Goal: Task Accomplishment & Management: Use online tool/utility

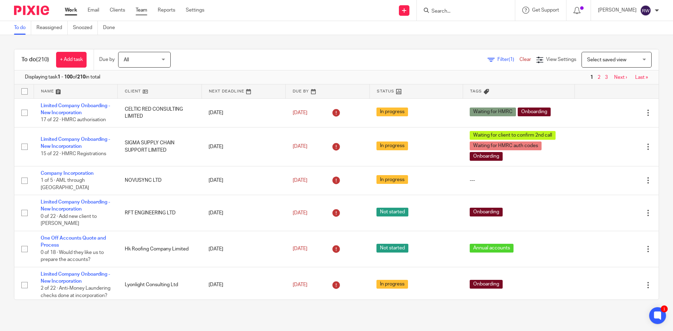
click at [141, 7] on link "Team" at bounding box center [142, 10] width 12 height 7
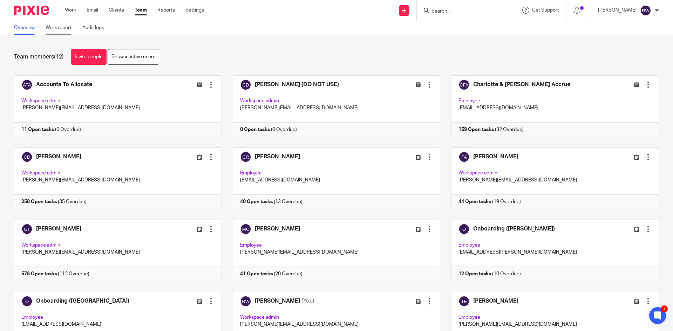
click at [62, 27] on link "Work report" at bounding box center [62, 28] width 32 height 14
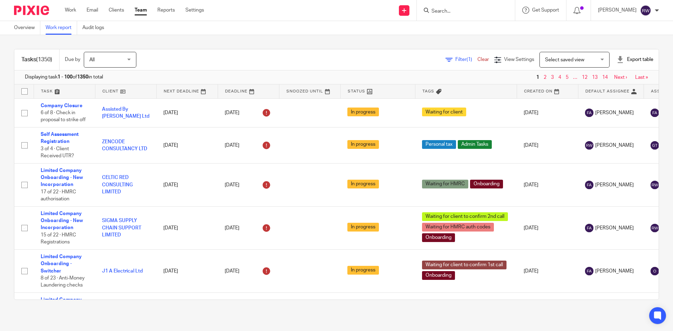
click at [455, 60] on span "Filter (1)" at bounding box center [466, 59] width 22 height 5
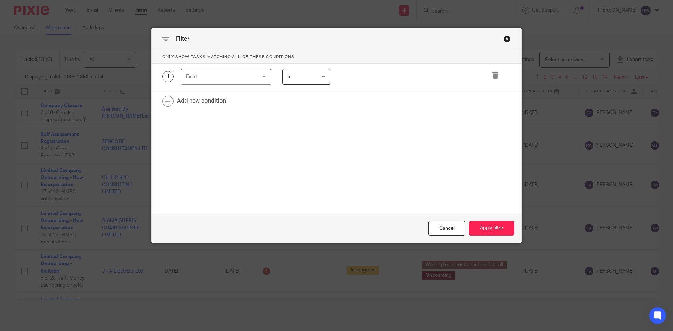
click at [247, 76] on div "Field" at bounding box center [220, 76] width 68 height 15
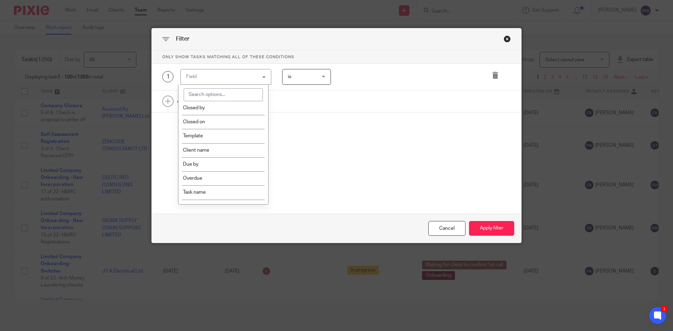
scroll to position [105, 0]
click at [215, 188] on li "Task name" at bounding box center [223, 192] width 90 height 14
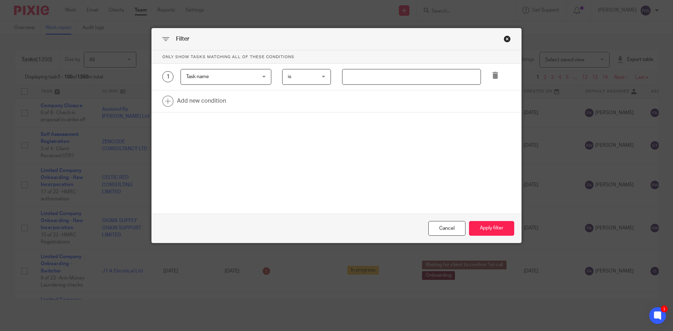
click at [357, 80] on input "text" at bounding box center [411, 77] width 139 height 16
type input "accounts"
click at [421, 86] on div "1 Task name Task name Task fields Due by date Status Tags Created on Default as…" at bounding box center [336, 77] width 369 height 27
drag, startPoint x: 417, startPoint y: 79, endPoint x: 335, endPoint y: 73, distance: 82.6
click at [335, 73] on div "accounts" at bounding box center [406, 77] width 150 height 16
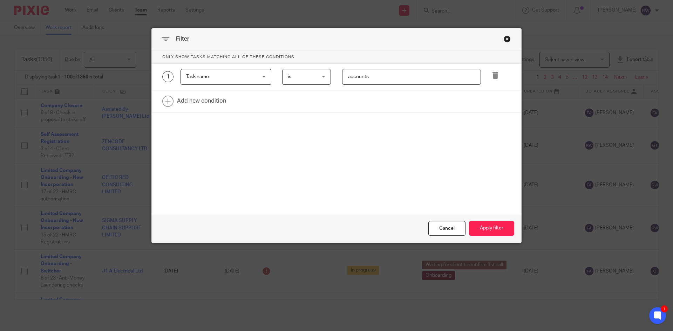
click at [433, 79] on input "accounts" at bounding box center [411, 77] width 139 height 16
drag, startPoint x: 427, startPoint y: 79, endPoint x: 320, endPoint y: 77, distance: 106.2
click at [320, 77] on div "1 Task name Task name Task fields Due by date Status Tags Created on Default as…" at bounding box center [330, 77] width 359 height 16
click at [245, 79] on span "Task name" at bounding box center [220, 76] width 68 height 15
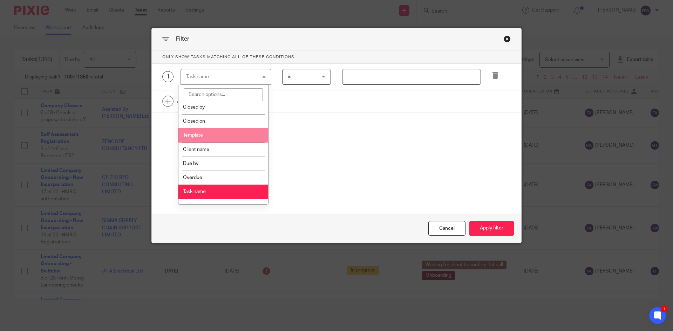
click at [231, 131] on li "Template" at bounding box center [223, 135] width 90 height 14
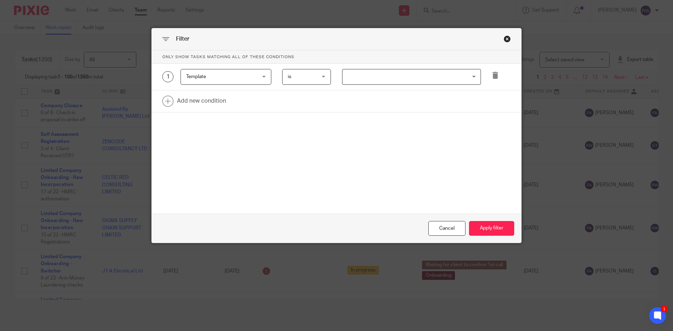
click at [371, 85] on div "1 Template Template Task fields Due by date Status Tags Created on Default assi…" at bounding box center [336, 77] width 369 height 27
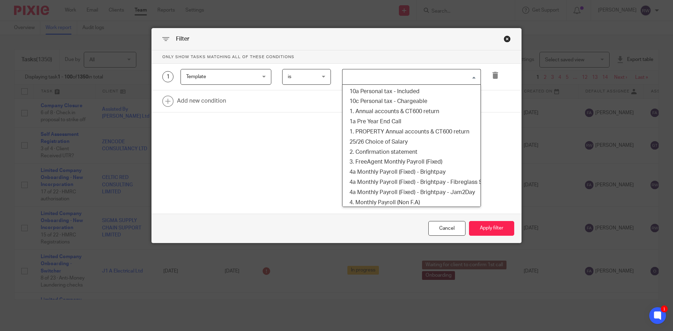
click at [377, 79] on input "Search for option" at bounding box center [410, 77] width 134 height 12
click at [401, 110] on li "1. Annual accounts & CT600 return" at bounding box center [411, 112] width 138 height 10
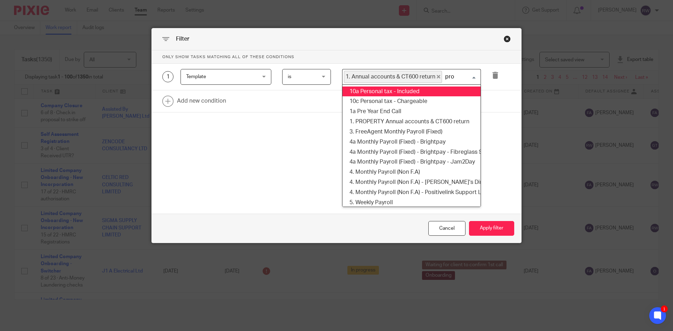
type input "prop"
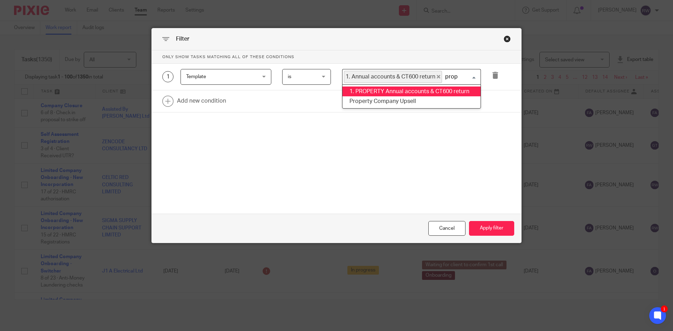
click at [427, 89] on li "1. PROPERTY Annual accounts & CT600 return" at bounding box center [411, 92] width 138 height 10
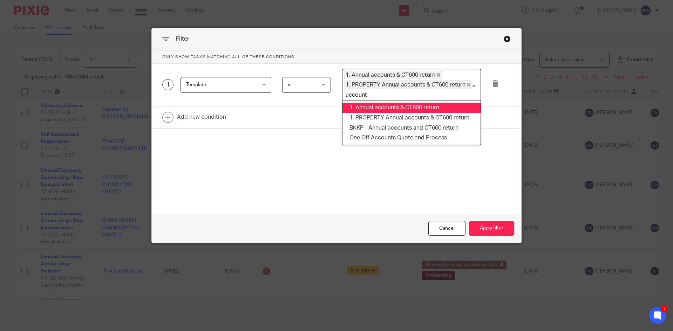
type input "accounts"
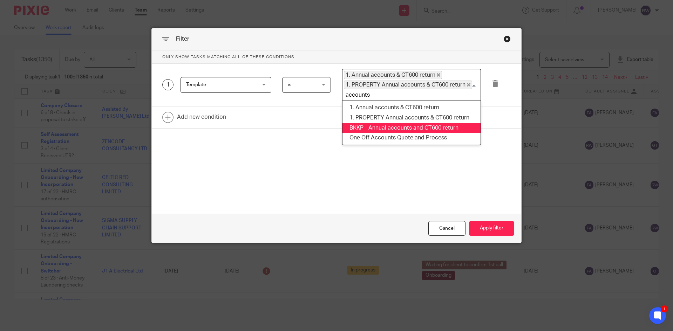
click at [414, 123] on li "BKKP - Annual accounts and CT600 return" at bounding box center [411, 128] width 138 height 10
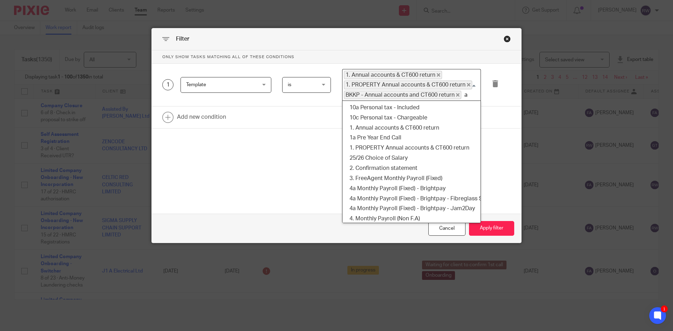
scroll to position [2, 0]
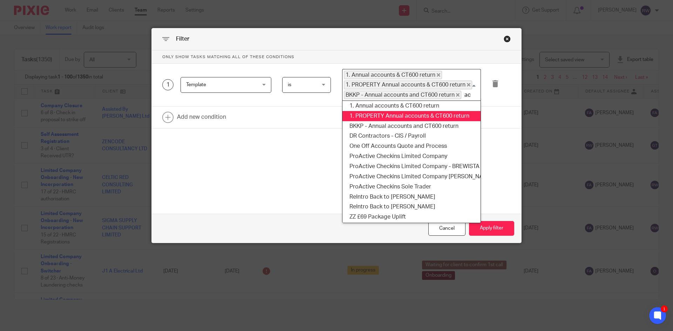
type input "acc"
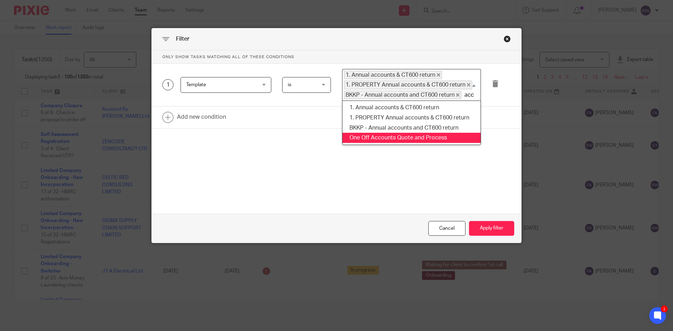
click at [402, 134] on li "One Off Accounts Quote and Process" at bounding box center [411, 138] width 138 height 10
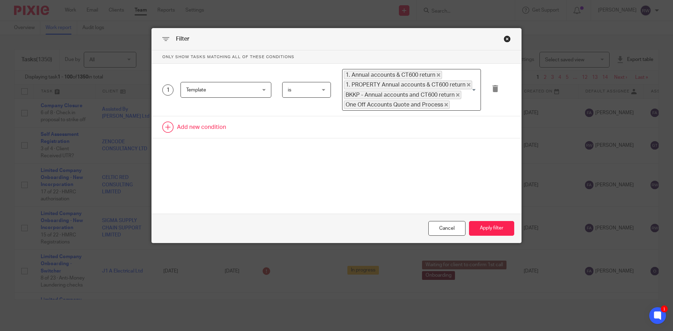
click at [201, 127] on link at bounding box center [336, 127] width 369 height 22
click at [218, 136] on div "Field" at bounding box center [220, 129] width 68 height 15
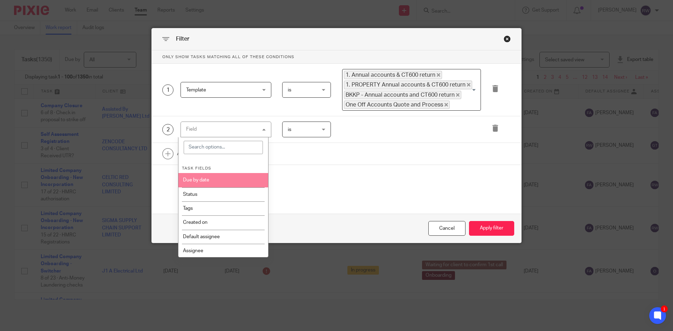
click at [231, 176] on li "Due by date" at bounding box center [223, 180] width 90 height 14
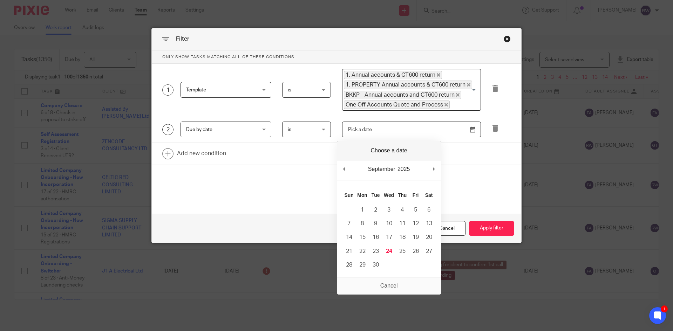
click at [377, 128] on input "Use the arrow keys to pick a date" at bounding box center [411, 130] width 139 height 16
click at [315, 134] on span "is" at bounding box center [305, 129] width 34 height 15
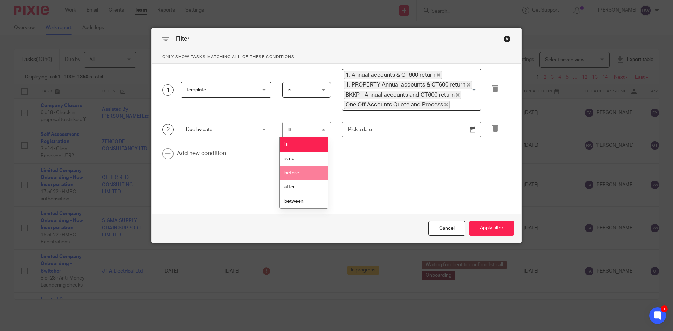
click at [307, 173] on li "before" at bounding box center [304, 173] width 48 height 14
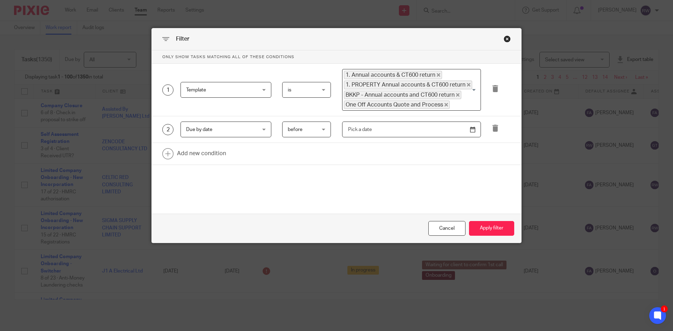
click at [469, 133] on input "Use the arrow keys to pick a date" at bounding box center [411, 130] width 139 height 16
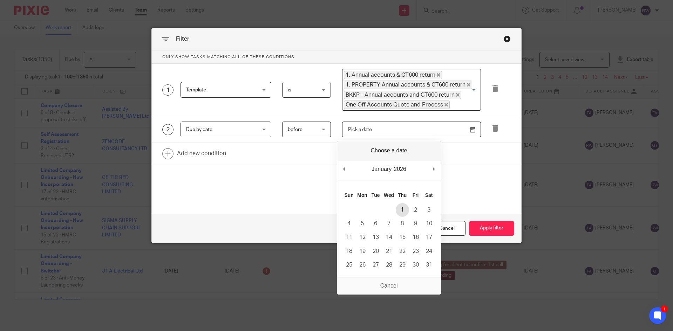
type input "2026-01-01"
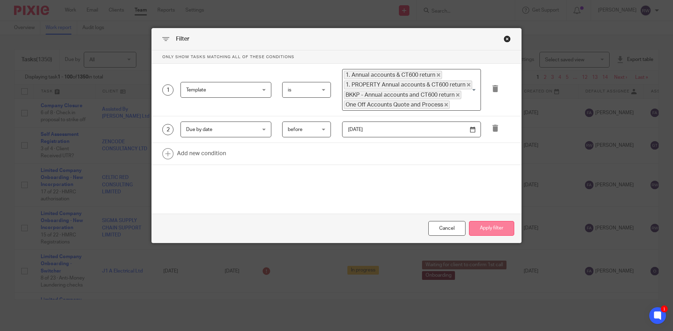
click at [492, 223] on button "Apply filter" at bounding box center [491, 228] width 45 height 15
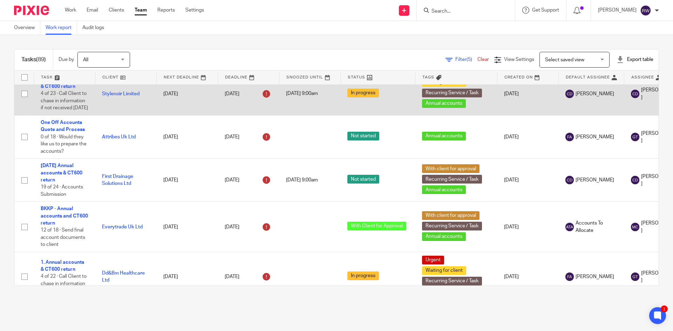
scroll to position [100, 0]
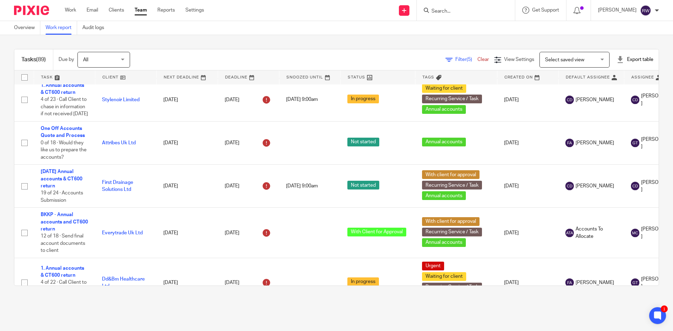
click at [445, 61] on link "Filter (5)" at bounding box center [461, 59] width 32 height 5
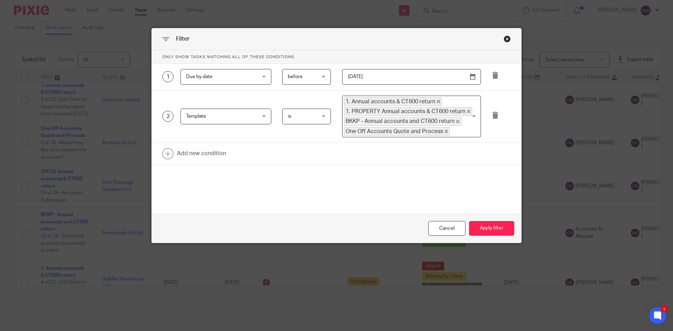
click at [506, 38] on div "Close this dialog window" at bounding box center [507, 38] width 7 height 7
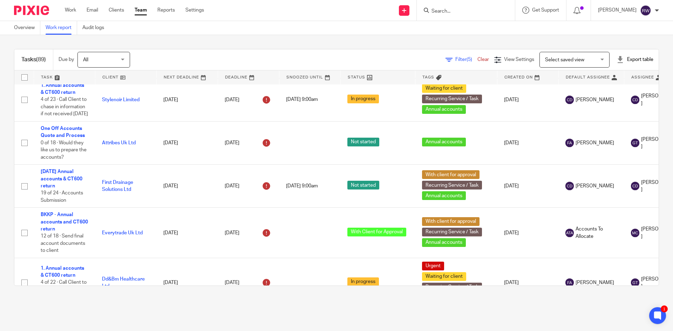
click at [455, 60] on span "Filter (5)" at bounding box center [466, 59] width 22 height 5
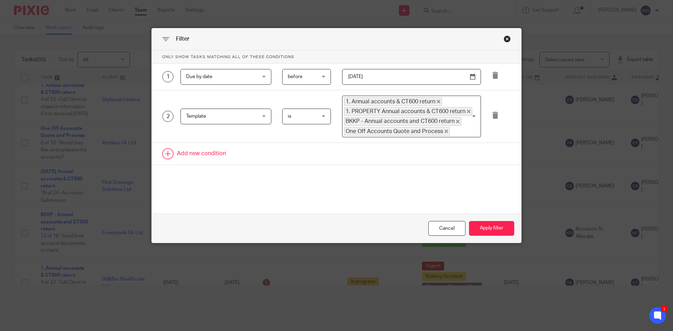
click at [201, 156] on link at bounding box center [336, 154] width 369 height 22
click at [223, 156] on div "Field" at bounding box center [220, 156] width 68 height 15
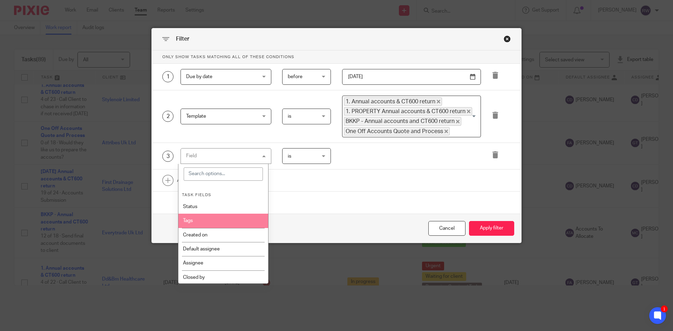
click at [218, 218] on li "Tags" at bounding box center [223, 221] width 90 height 14
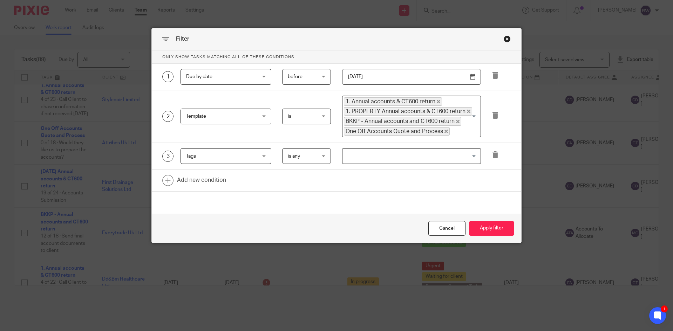
click at [307, 161] on span "is any" at bounding box center [305, 156] width 34 height 15
click at [304, 196] on li "is none" at bounding box center [304, 199] width 48 height 14
click at [422, 157] on input "Search for option" at bounding box center [410, 156] width 134 height 12
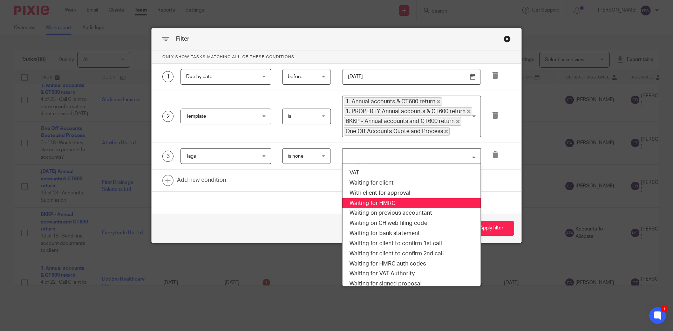
scroll to position [245, 0]
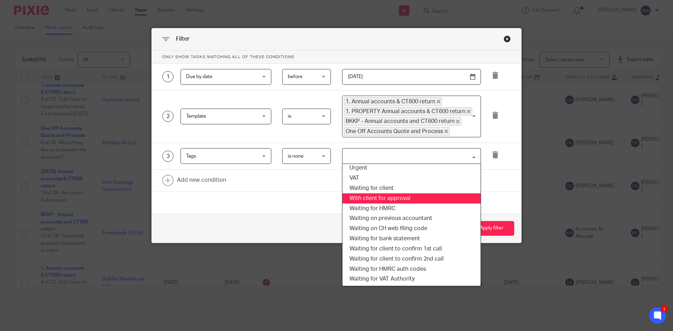
click at [420, 196] on li "With client for approval" at bounding box center [411, 198] width 138 height 10
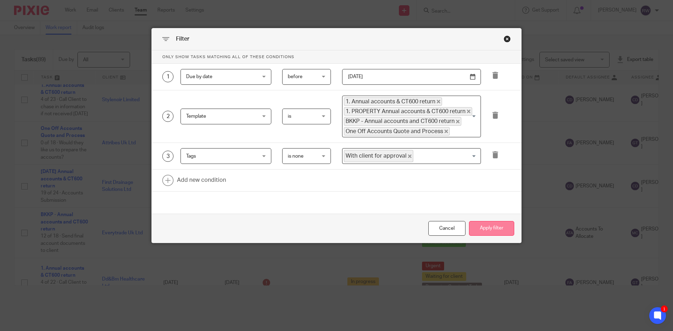
click at [481, 226] on button "Apply filter" at bounding box center [491, 228] width 45 height 15
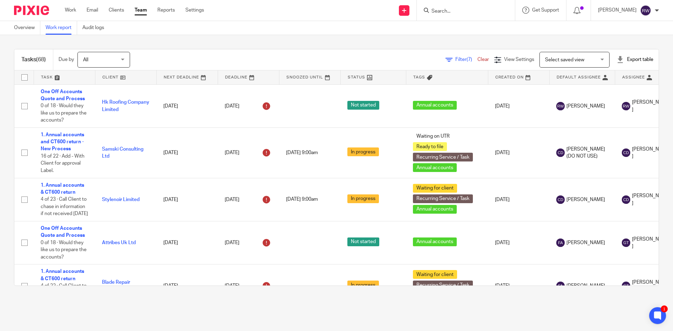
click at [455, 57] on span "Filter (7)" at bounding box center [466, 59] width 22 height 5
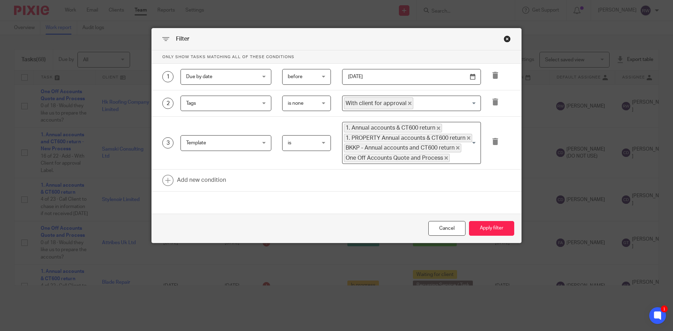
click at [408, 104] on icon "Deselect With client for approval" at bounding box center [410, 104] width 4 height 4
click at [315, 106] on span "is none" at bounding box center [305, 103] width 34 height 15
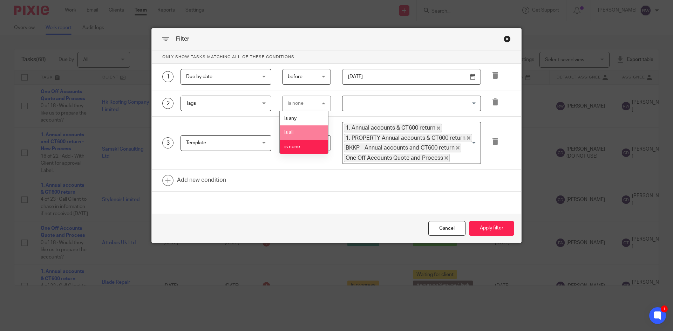
click at [307, 129] on li "is all" at bounding box center [304, 132] width 48 height 14
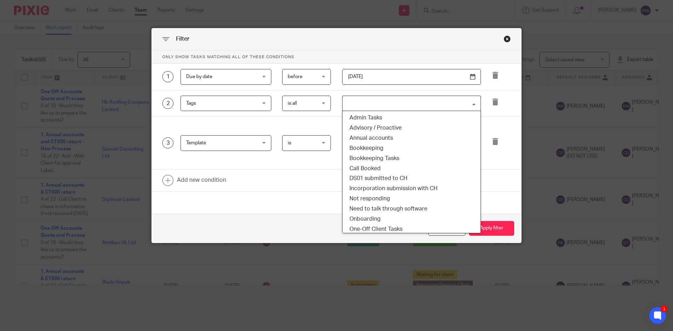
click at [382, 105] on input "Search for option" at bounding box center [410, 103] width 134 height 12
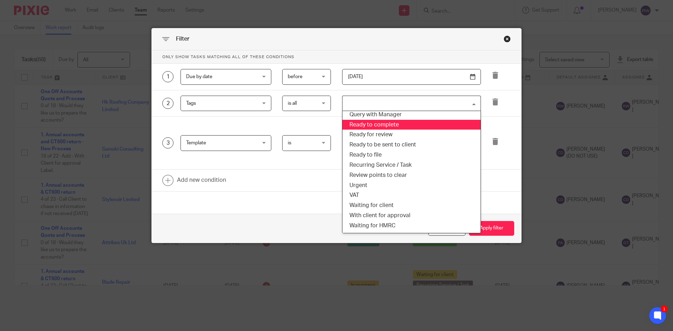
click at [387, 128] on li "Ready to complete" at bounding box center [411, 125] width 138 height 10
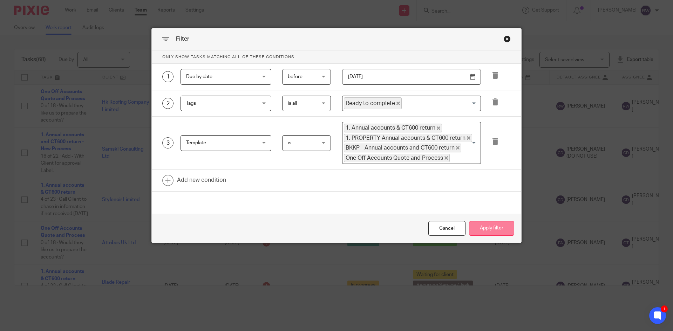
click at [495, 227] on button "Apply filter" at bounding box center [491, 228] width 45 height 15
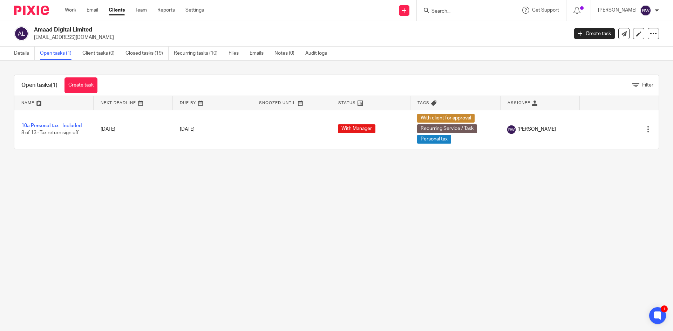
click at [451, 11] on input "Search" at bounding box center [462, 11] width 63 height 6
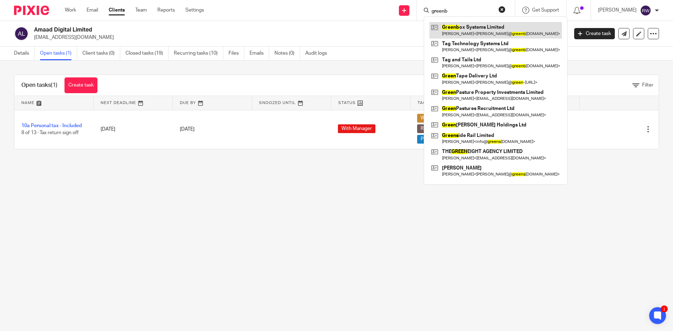
type input "greenb"
click at [478, 25] on link at bounding box center [495, 30] width 132 height 16
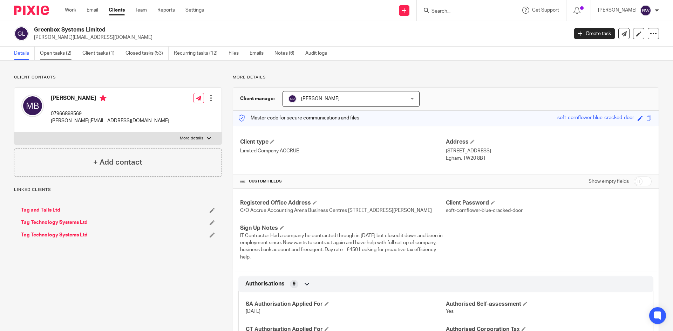
click at [68, 55] on link "Open tasks (2)" at bounding box center [58, 54] width 37 height 14
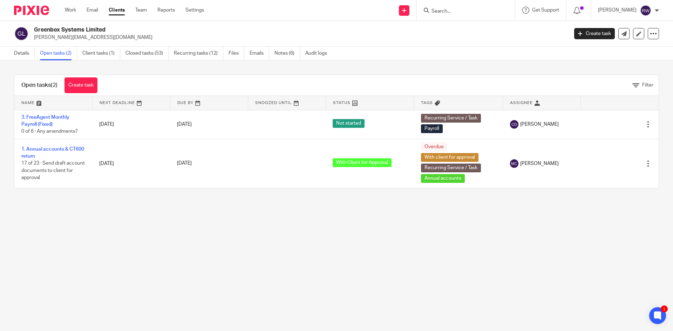
click at [22, 60] on div "Details Open tasks (2) Client tasks (1) Closed tasks (53) Recurring tasks (12) …" at bounding box center [336, 54] width 673 height 14
click at [22, 57] on link "Details" at bounding box center [24, 54] width 21 height 14
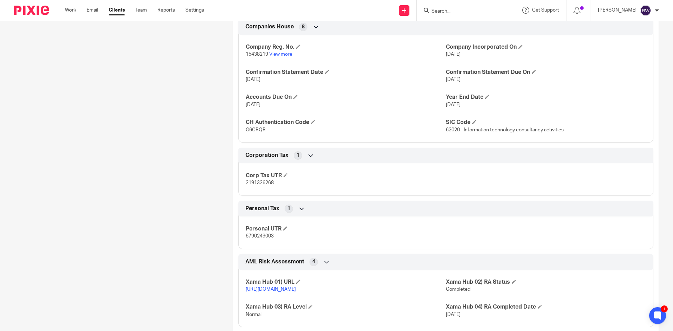
scroll to position [771, 0]
click at [246, 186] on span "2191326268" at bounding box center [260, 184] width 28 height 5
drag, startPoint x: 245, startPoint y: 191, endPoint x: 256, endPoint y: 191, distance: 11.2
click at [256, 186] on span "2191326268" at bounding box center [260, 184] width 28 height 5
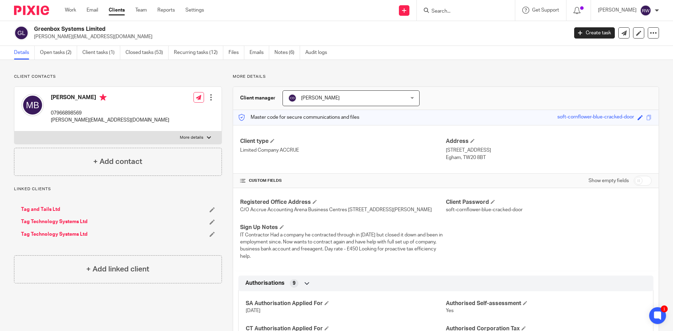
scroll to position [0, 0]
